Goal: Task Accomplishment & Management: Use online tool/utility

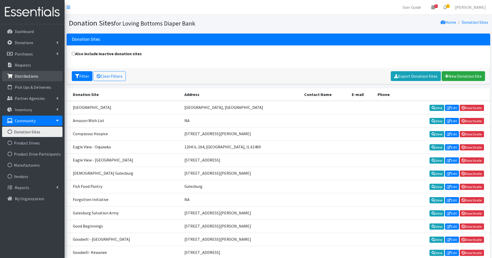
click at [42, 80] on link "Distributions" at bounding box center [32, 76] width 60 height 10
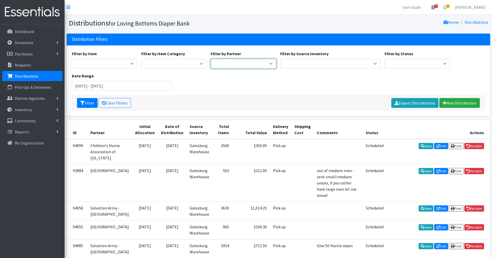
click at [253, 64] on select "Abilities Plus Boots & Blessings Boys & Girls Club of Greater Peoria Bureau Hen…" at bounding box center [244, 64] width 66 height 10
select select "580"
click at [211, 59] on select "Abilities Plus Boots & Blessings Boys & Girls Club of Greater Peoria Bureau Hen…" at bounding box center [244, 64] width 66 height 10
click at [90, 103] on button "Filter" at bounding box center [87, 103] width 21 height 10
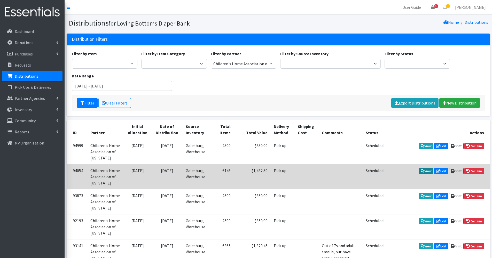
click at [425, 172] on link "View" at bounding box center [425, 171] width 15 height 6
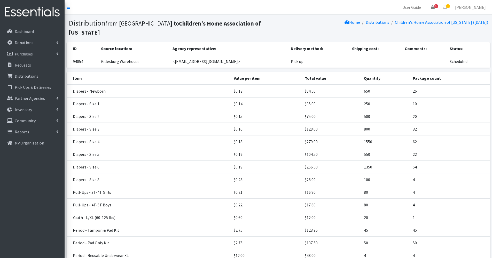
scroll to position [107, 0]
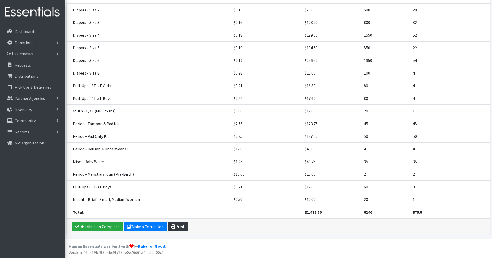
click at [177, 230] on link "Print" at bounding box center [178, 227] width 20 height 10
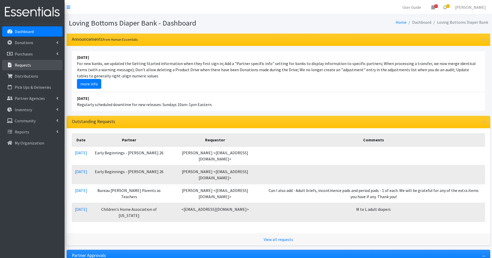
click at [42, 63] on link "Requests" at bounding box center [32, 65] width 60 height 10
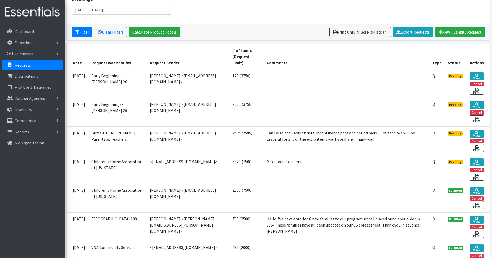
scroll to position [77, 0]
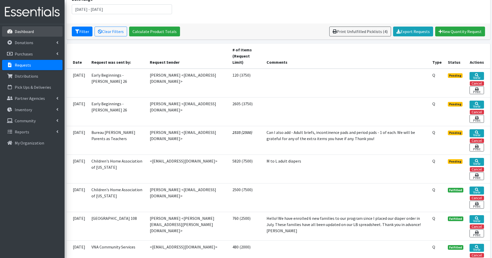
click at [49, 33] on link "Dashboard" at bounding box center [32, 31] width 60 height 10
